Goal: Task Accomplishment & Management: Complete application form

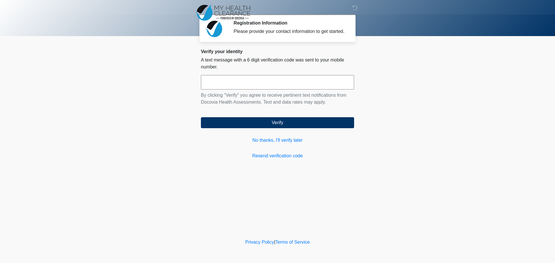
click at [223, 82] on input "text" at bounding box center [277, 82] width 153 height 14
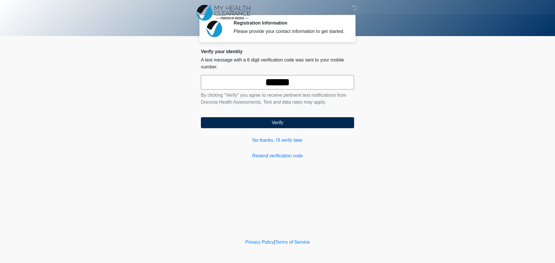
type input "******"
click at [280, 125] on button "Verify" at bounding box center [277, 122] width 153 height 11
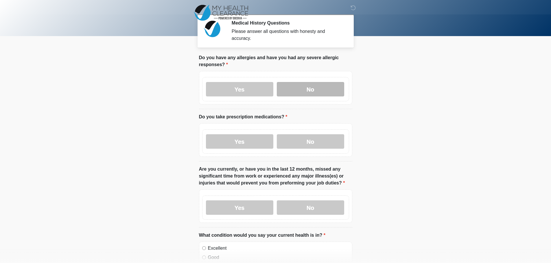
click at [307, 85] on label "No" at bounding box center [310, 89] width 67 height 14
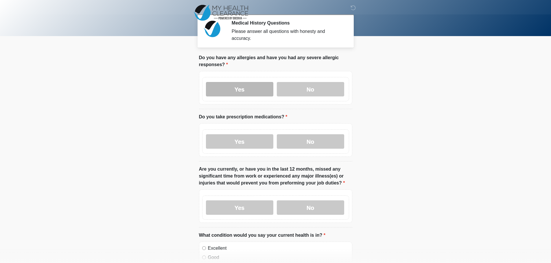
click at [243, 84] on label "Yes" at bounding box center [239, 89] width 67 height 14
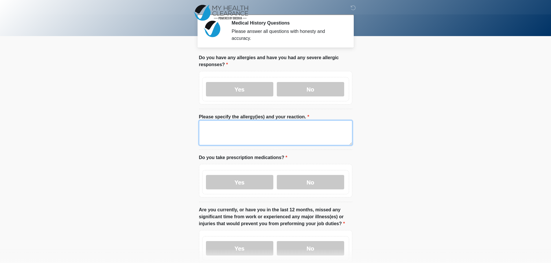
click at [232, 126] on textarea "Please specify the allergy(ies) and your reaction." at bounding box center [275, 133] width 153 height 25
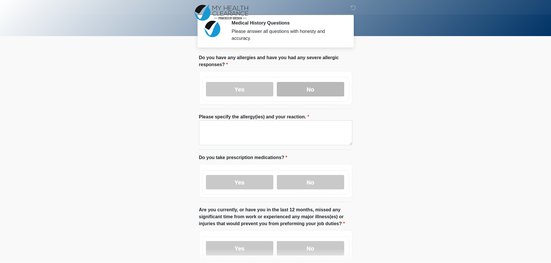
click at [298, 85] on label "No" at bounding box center [310, 89] width 67 height 14
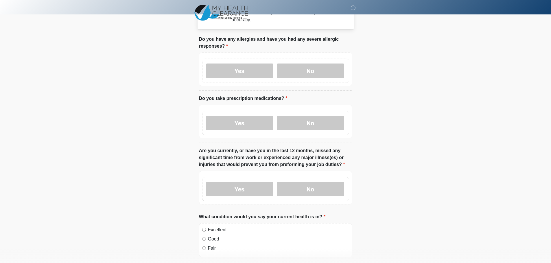
scroll to position [29, 0]
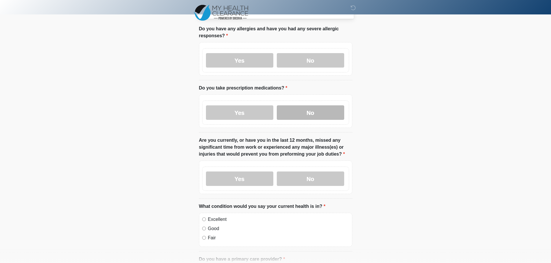
drag, startPoint x: 235, startPoint y: 112, endPoint x: 292, endPoint y: 106, distance: 56.9
click at [235, 111] on label "Yes" at bounding box center [239, 113] width 67 height 14
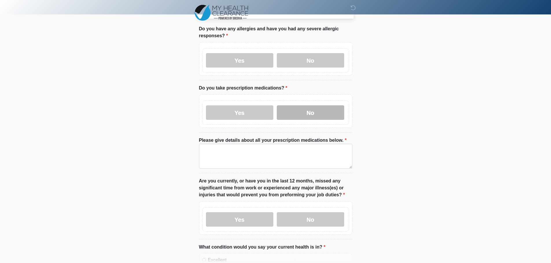
click at [305, 106] on label "No" at bounding box center [310, 113] width 67 height 14
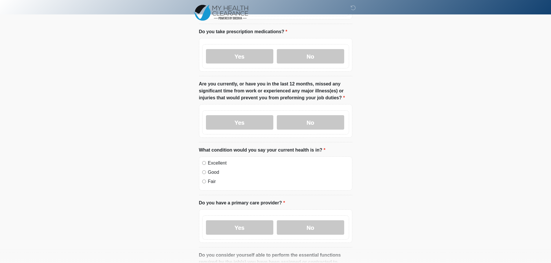
scroll to position [87, 0]
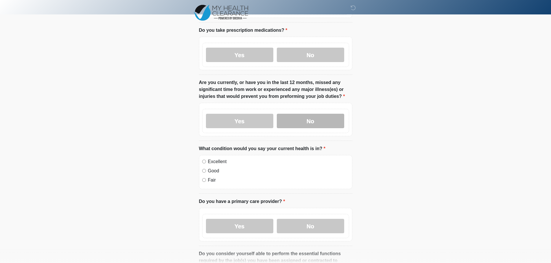
click at [304, 114] on label "No" at bounding box center [310, 121] width 67 height 14
click at [227, 114] on label "Yes" at bounding box center [239, 121] width 67 height 14
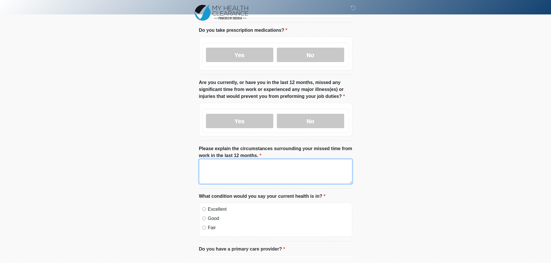
click at [239, 162] on textarea "Please explain the circumstances surrounding your missed time from work in the …" at bounding box center [275, 171] width 153 height 25
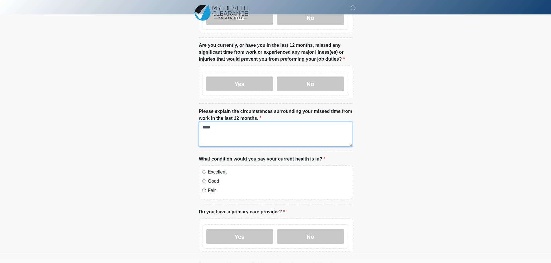
scroll to position [173, 0]
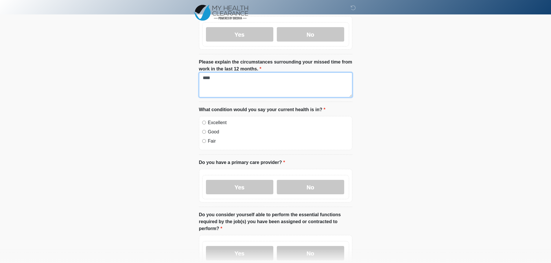
type textarea "****"
click at [208, 119] on label "Excellent" at bounding box center [278, 122] width 141 height 7
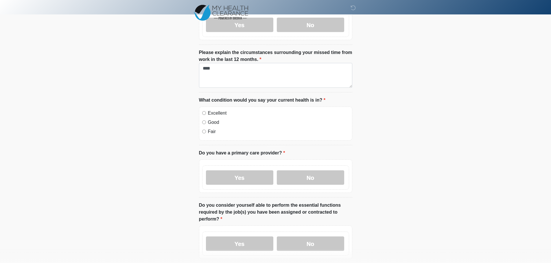
scroll to position [231, 0]
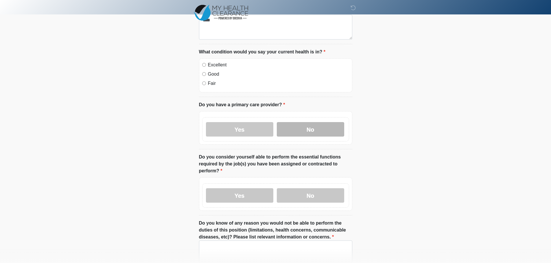
click at [291, 122] on label "No" at bounding box center [310, 129] width 67 height 14
drag, startPoint x: 293, startPoint y: 194, endPoint x: 355, endPoint y: 144, distance: 80.0
click at [293, 194] on label "No" at bounding box center [310, 196] width 67 height 14
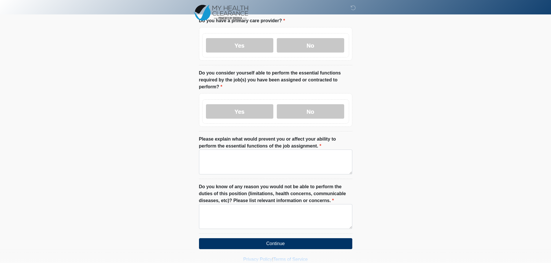
scroll to position [318, 0]
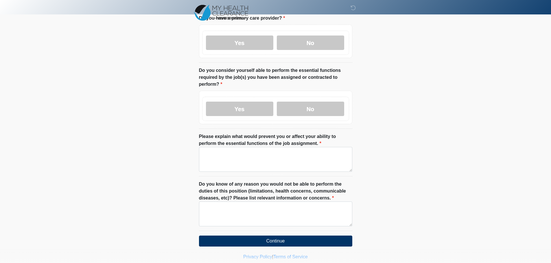
click at [217, 133] on label "Please explain what would prevent you or affect your ability to perform the ess…" at bounding box center [275, 140] width 153 height 14
click at [217, 147] on textarea "Please explain what would prevent you or affect your ability to perform the ess…" at bounding box center [275, 159] width 153 height 25
drag, startPoint x: 220, startPoint y: 152, endPoint x: 223, endPoint y: 156, distance: 4.4
click at [221, 152] on textarea "Please explain what would prevent you or affect your ability to perform the ess…" at bounding box center [275, 159] width 153 height 25
type textarea "****"
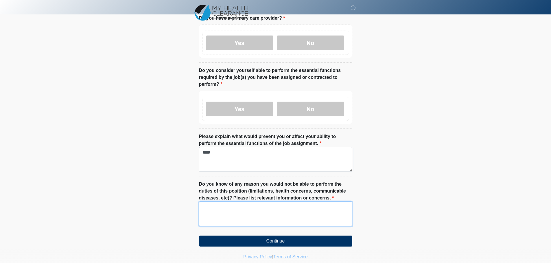
click at [232, 208] on textarea "Do you know of any reason you would not be able to perform the duties of this p…" at bounding box center [275, 214] width 153 height 25
type textarea "****"
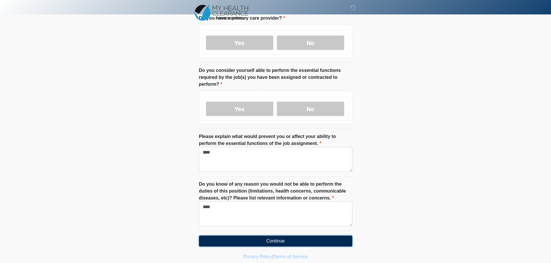
click at [227, 236] on button "Continue" at bounding box center [275, 241] width 153 height 11
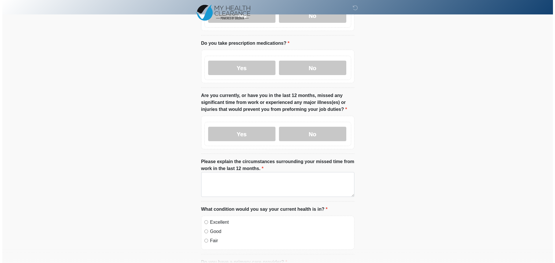
scroll to position [0, 0]
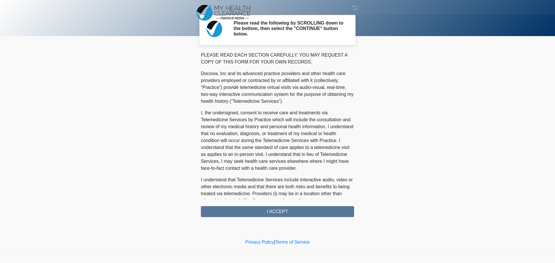
click at [274, 213] on div "PLEASE READ EACH SECTION CAREFULLY. YOU MAY REQUEST A COPY OF THIS FORM FOR YOU…" at bounding box center [277, 135] width 153 height 166
click at [282, 151] on p "I, the undersigned, consent to receive care and treatments via Telemedicine Ser…" at bounding box center [277, 141] width 153 height 62
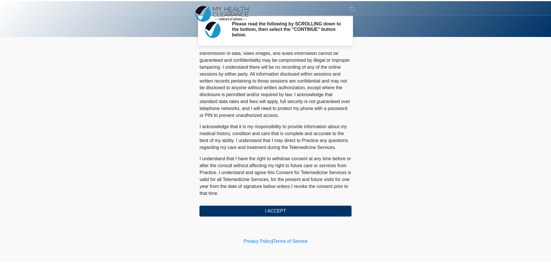
scroll to position [289, 0]
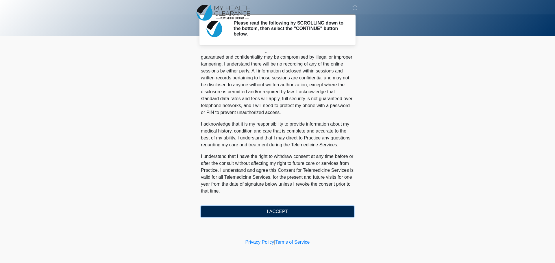
click at [287, 213] on button "I ACCEPT" at bounding box center [277, 211] width 153 height 11
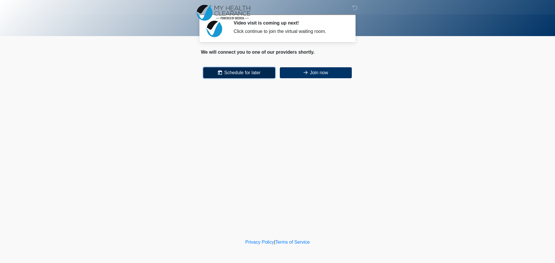
click at [239, 74] on button "Schedule for later" at bounding box center [239, 72] width 72 height 11
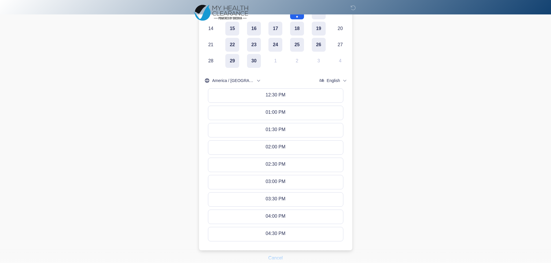
scroll to position [170, 0]
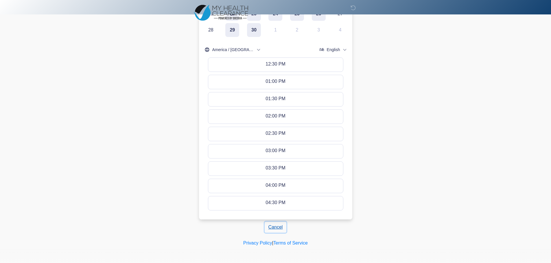
click at [274, 226] on button "Cancel" at bounding box center [276, 227] width 22 height 11
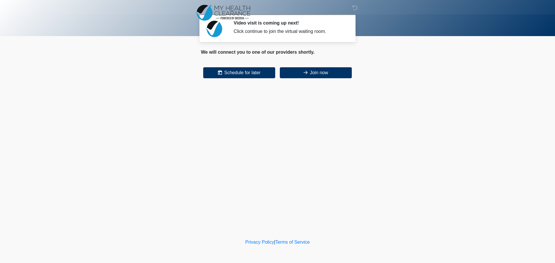
click at [370, 164] on body "‎ ‎ ‎ Video visit is coming up next! Click continue to join the virtual waiting…" at bounding box center [277, 131] width 555 height 263
click at [437, 157] on body "‎ ‎ ‎ Video visit is coming up next! Click continue to join the virtual waiting…" at bounding box center [277, 131] width 555 height 263
click at [306, 69] on button "Join now" at bounding box center [316, 72] width 72 height 11
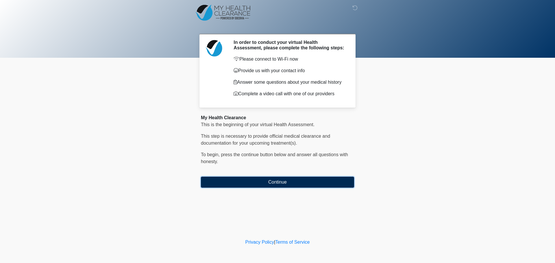
click at [262, 181] on button "Continue" at bounding box center [277, 182] width 153 height 11
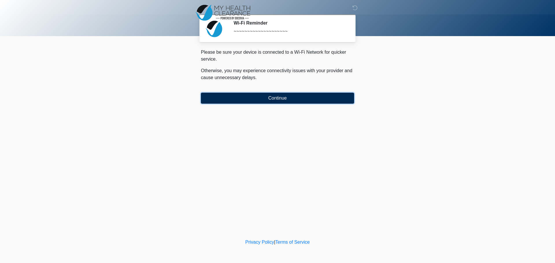
click at [262, 94] on button "Continue" at bounding box center [277, 98] width 153 height 11
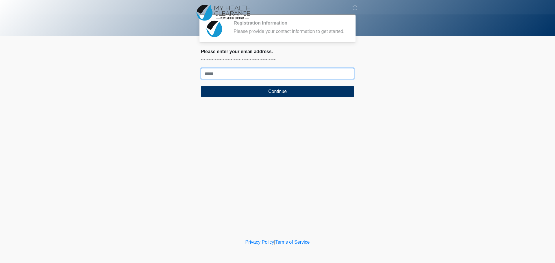
click at [239, 72] on input "Where should we email your response?" at bounding box center [277, 73] width 153 height 11
type input "**********"
click at [204, 76] on input "**********" at bounding box center [277, 73] width 153 height 11
click at [279, 71] on input "**********" at bounding box center [277, 73] width 153 height 11
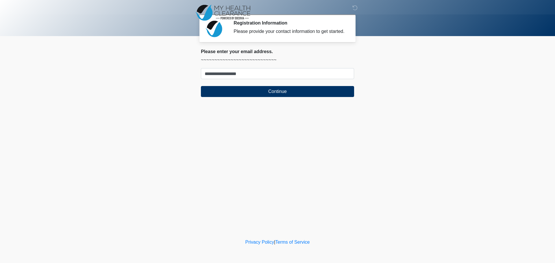
click at [342, 168] on div "‎ ‎ ‎ Registration Information Please provide your contact information to get s…" at bounding box center [277, 119] width 173 height 226
